Goal: Information Seeking & Learning: Check status

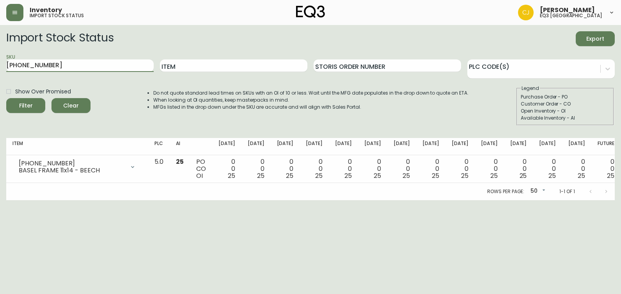
click at [0, 73] on html "Inventory import stock status [PERSON_NAME] eq3 [GEOGRAPHIC_DATA] Import Stock …" at bounding box center [310, 100] width 621 height 200
click at [6, 98] on button "Filter" at bounding box center [25, 105] width 39 height 15
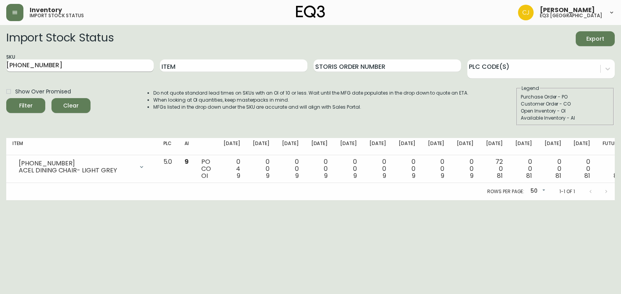
click at [23, 70] on input "[PHONE_NUMBER]" at bounding box center [80, 65] width 148 height 12
click at [35, 65] on input "[PHONE_NUMBER]" at bounding box center [80, 65] width 148 height 12
drag, startPoint x: 64, startPoint y: 63, endPoint x: -2, endPoint y: 60, distance: 66.0
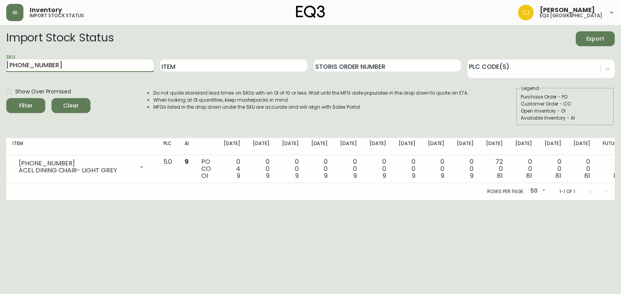
click at [0, 60] on html "Inventory import stock status [PERSON_NAME] eq3 [GEOGRAPHIC_DATA] Import Stock …" at bounding box center [310, 100] width 621 height 200
paste input "[PHONE_NUMBER]"
type input "[PHONE_NUMBER]"
click at [6, 98] on button "Filter" at bounding box center [25, 105] width 39 height 15
drag, startPoint x: 65, startPoint y: 63, endPoint x: 0, endPoint y: 78, distance: 66.9
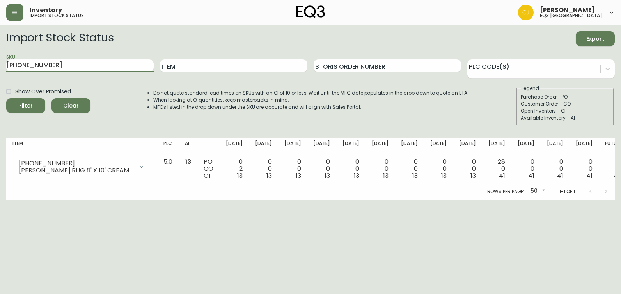
click at [0, 78] on html "Inventory import stock status [PERSON_NAME] eq3 [GEOGRAPHIC_DATA] Import Stock …" at bounding box center [310, 100] width 621 height 200
click at [287, 62] on input "Item" at bounding box center [234, 65] width 148 height 12
type input "MESA"
click at [6, 98] on button "Filter" at bounding box center [25, 105] width 39 height 15
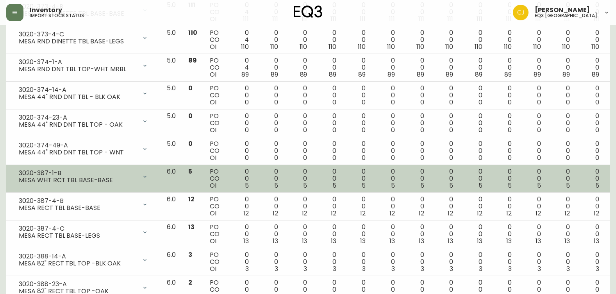
scroll to position [267, 0]
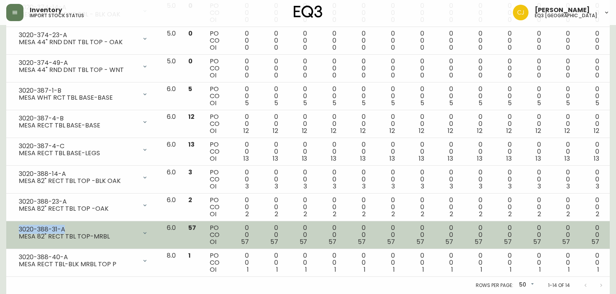
drag, startPoint x: 66, startPoint y: 228, endPoint x: 9, endPoint y: 226, distance: 57.4
click at [9, 226] on td "3020-388-31-A MESA 82" RECT TBL TOP-MRBL Opening Balance 57 ( [DATE] ) Availabl…" at bounding box center [83, 235] width 154 height 28
copy div "3020-388-31-A"
